Goal: Transaction & Acquisition: Book appointment/travel/reservation

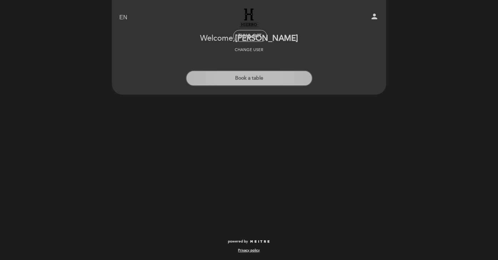
click at [269, 80] on button "Book a table" at bounding box center [249, 78] width 127 height 16
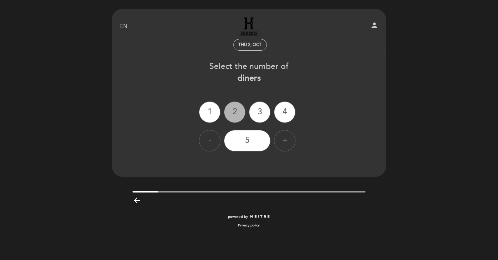
click at [235, 109] on div "2" at bounding box center [234, 111] width 21 height 21
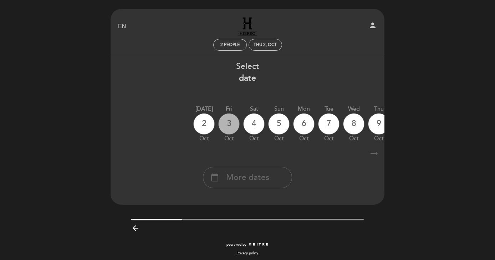
click at [227, 125] on div "3" at bounding box center [228, 123] width 21 height 21
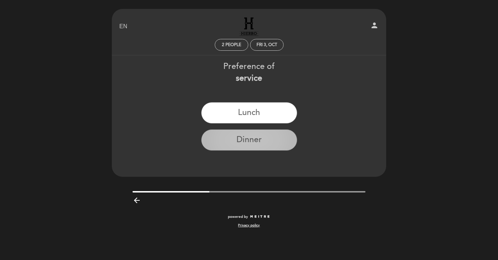
click at [245, 146] on button "Dinner" at bounding box center [249, 139] width 96 height 21
